Goal: Information Seeking & Learning: Learn about a topic

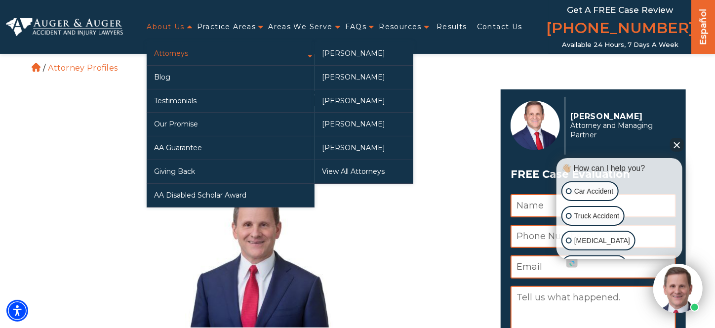
click at [181, 53] on link "Attorneys" at bounding box center [231, 53] width 168 height 23
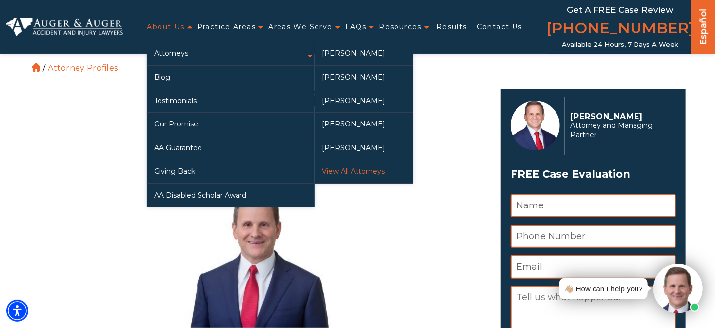
click at [346, 174] on link "View All Attorneys" at bounding box center [363, 171] width 99 height 23
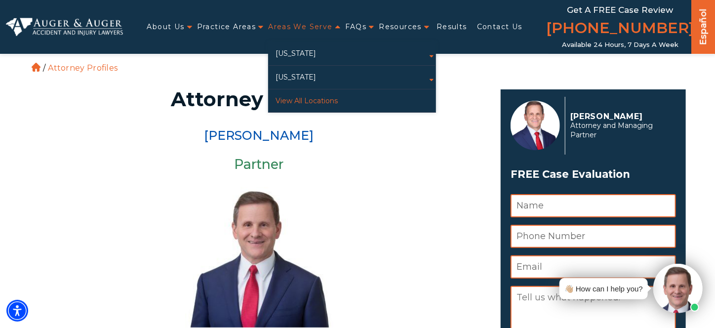
click at [309, 100] on link "View All Locations" at bounding box center [352, 100] width 168 height 23
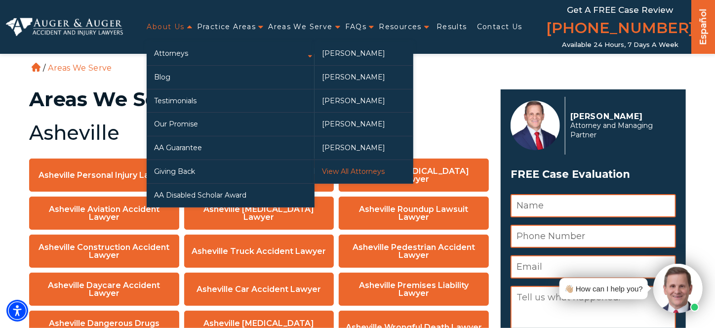
click at [350, 169] on link "View All Attorneys" at bounding box center [363, 171] width 99 height 23
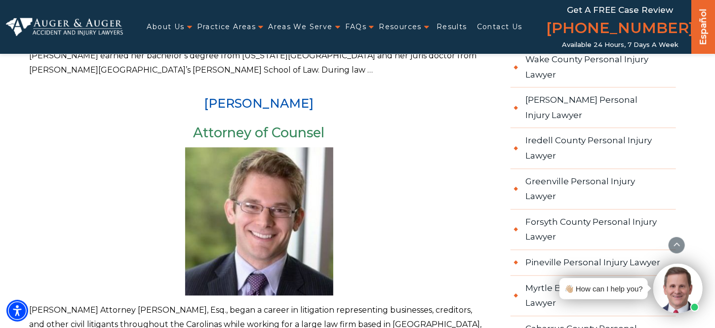
scroll to position [1179, 0]
